Goal: Communication & Community: Participate in discussion

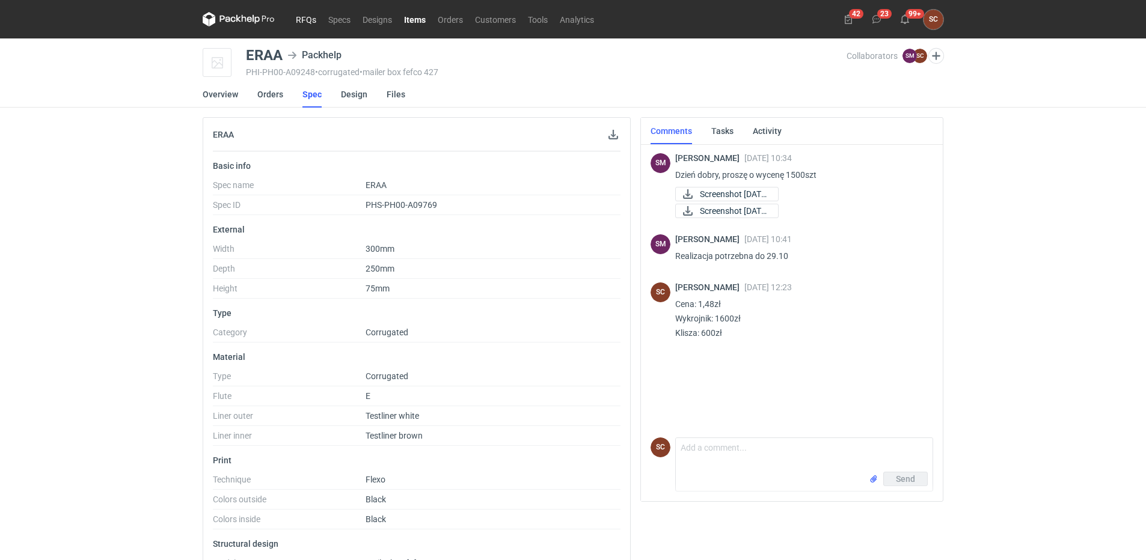
click at [307, 20] on link "RFQs" at bounding box center [306, 19] width 32 height 14
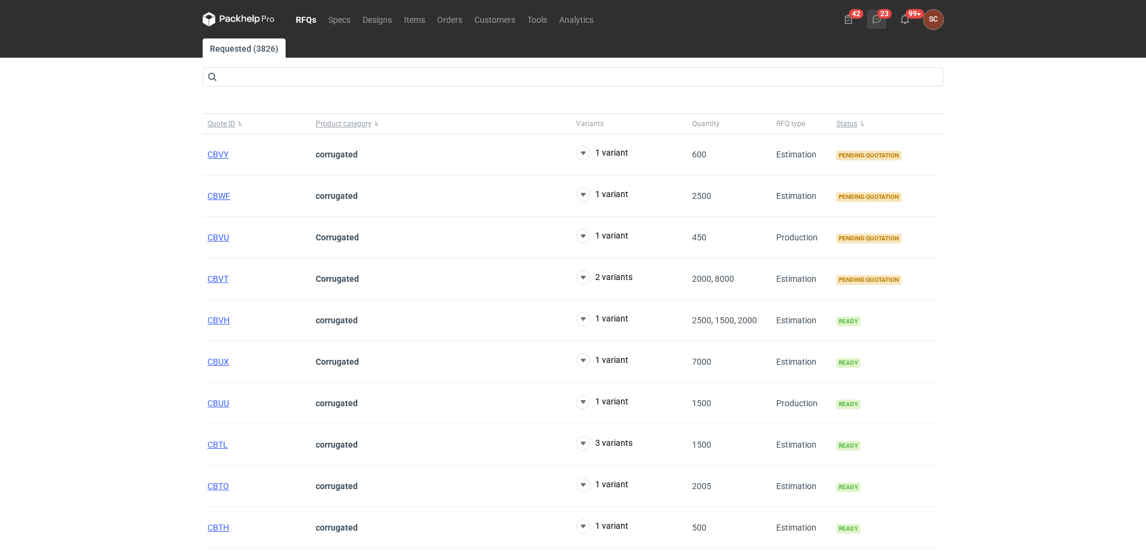
click at [879, 19] on icon at bounding box center [877, 19] width 10 height 10
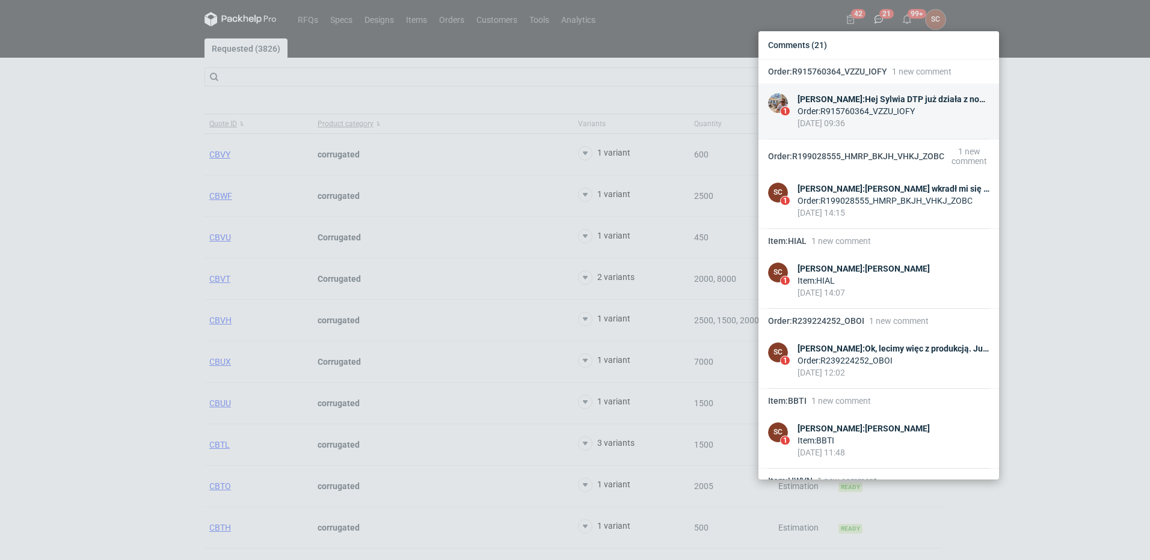
click at [901, 94] on div "Michał Palasek : Hej Sylwia DTP już działa z nowym plikiem, wyślę plik na nowej…" at bounding box center [893, 99] width 192 height 12
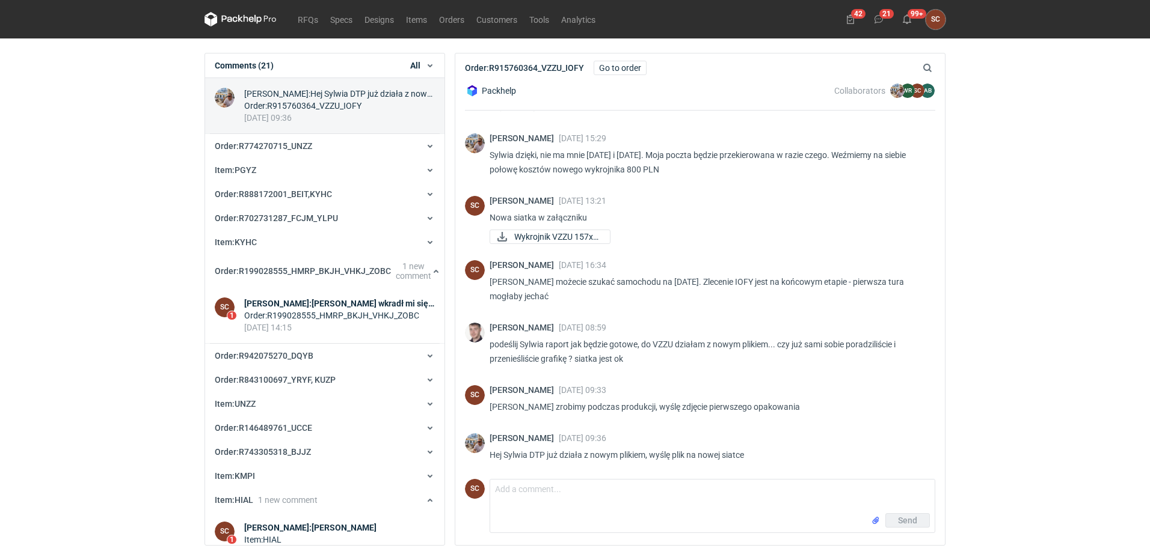
scroll to position [907, 0]
click at [586, 510] on textarea "Comment message" at bounding box center [712, 497] width 444 height 34
drag, startPoint x: 319, startPoint y: 303, endPoint x: 335, endPoint y: 304, distance: 16.9
click at [319, 303] on div "Sylwia Cichórz : Michał wkradł mi się błąd, powinien wskoczyć teraz raport dla …" at bounding box center [339, 304] width 191 height 12
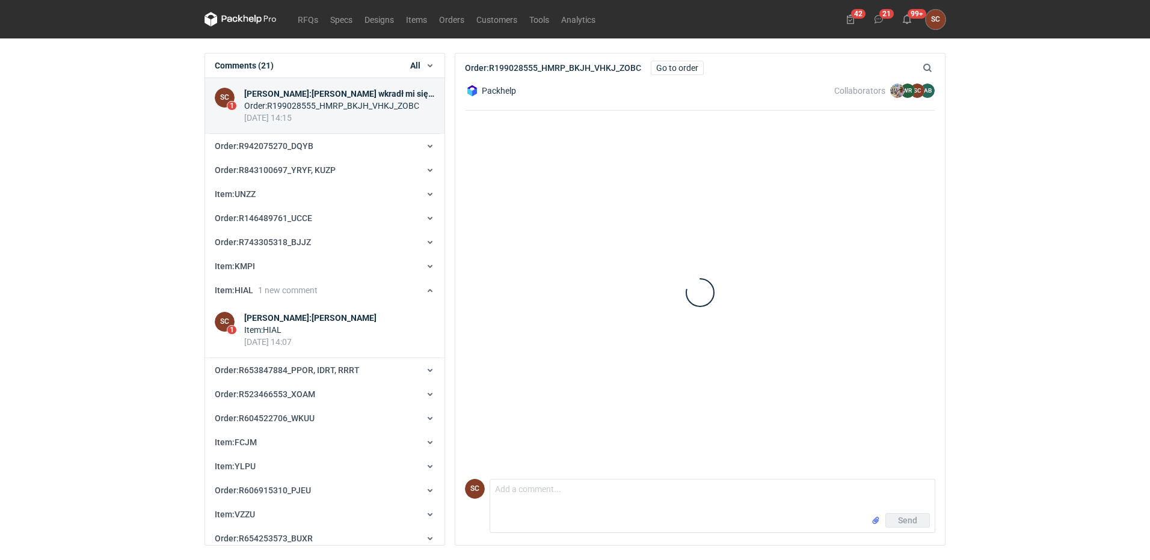
scroll to position [544, 0]
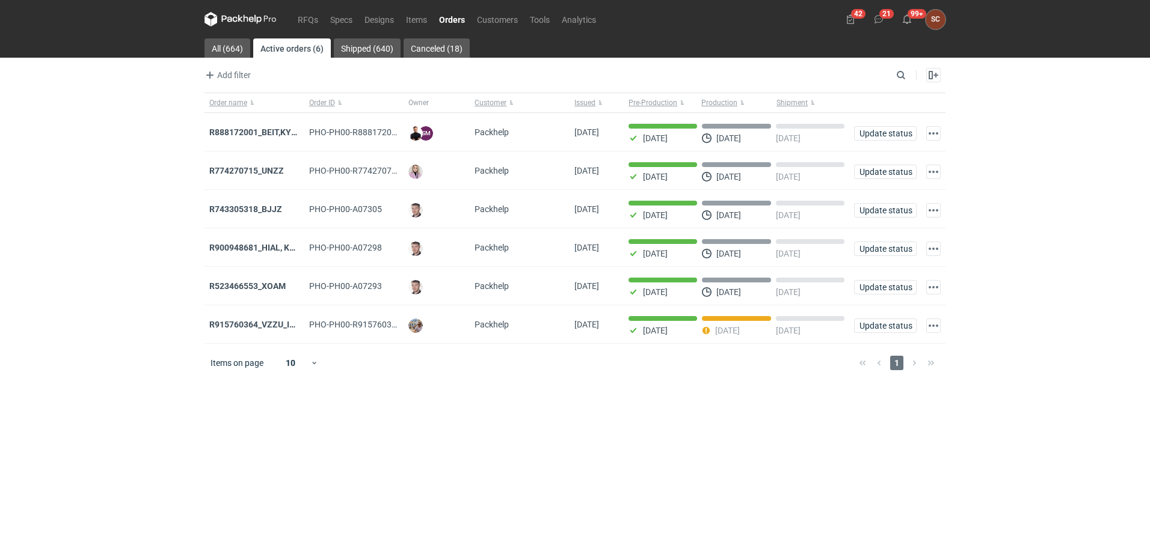
click at [683, 448] on main "All (664) Active orders (6) Shipped (640) Canceled (18) Add filter Owner first …" at bounding box center [575, 299] width 750 height 522
